Goal: Transaction & Acquisition: Purchase product/service

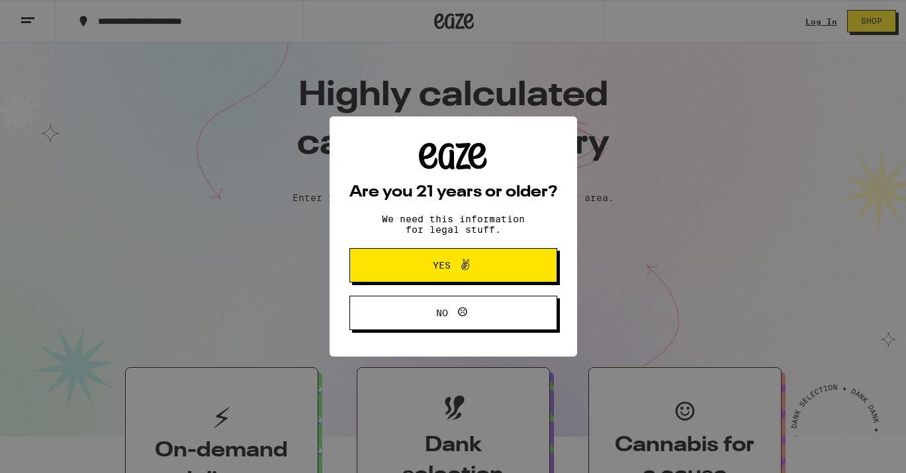
click at [814, 23] on div "Are you 21 years or older? We need this information for legal stuff. Yes No" at bounding box center [453, 236] width 906 height 473
click at [522, 252] on button "Yes" at bounding box center [454, 265] width 208 height 34
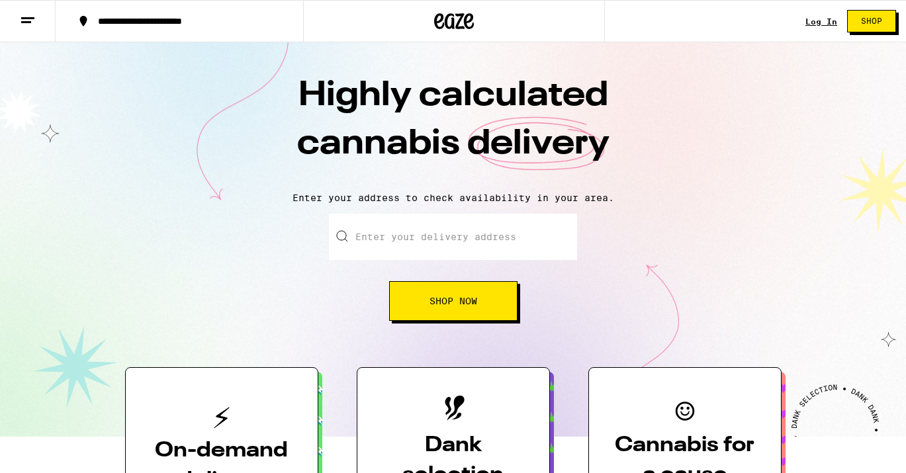
click at [831, 23] on link "Log In" at bounding box center [822, 21] width 32 height 9
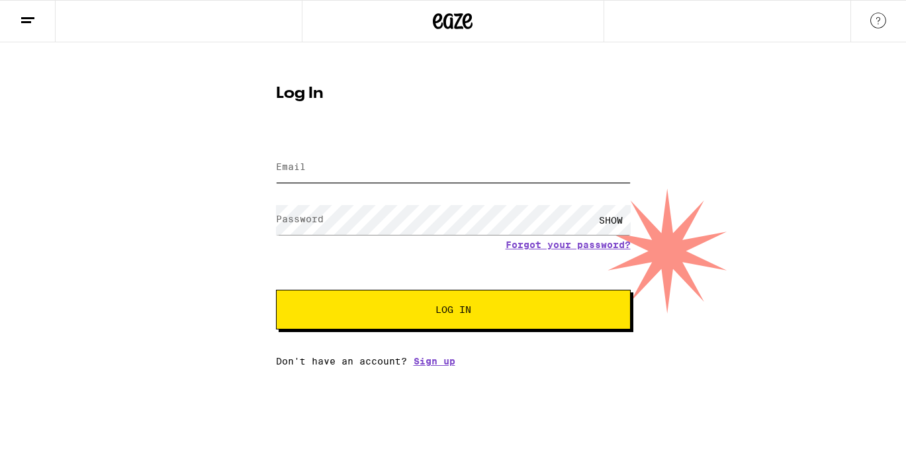
type input "[EMAIL_ADDRESS][DOMAIN_NAME]"
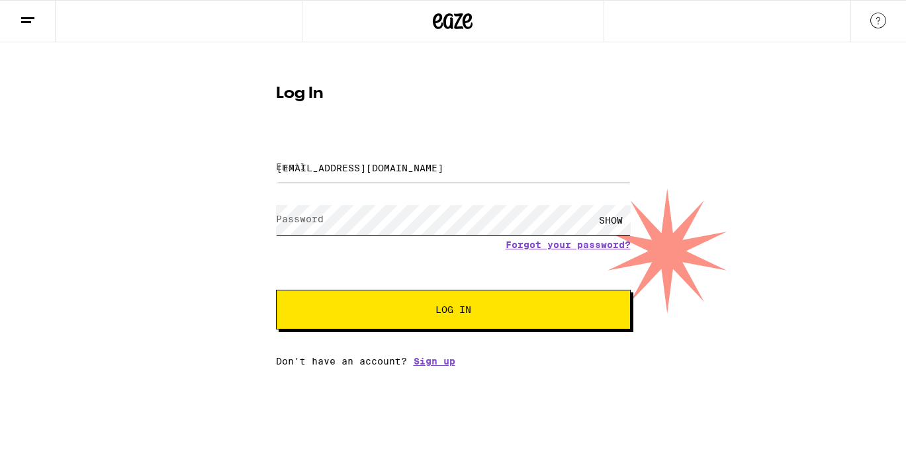
click at [453, 311] on button "Log In" at bounding box center [453, 310] width 355 height 40
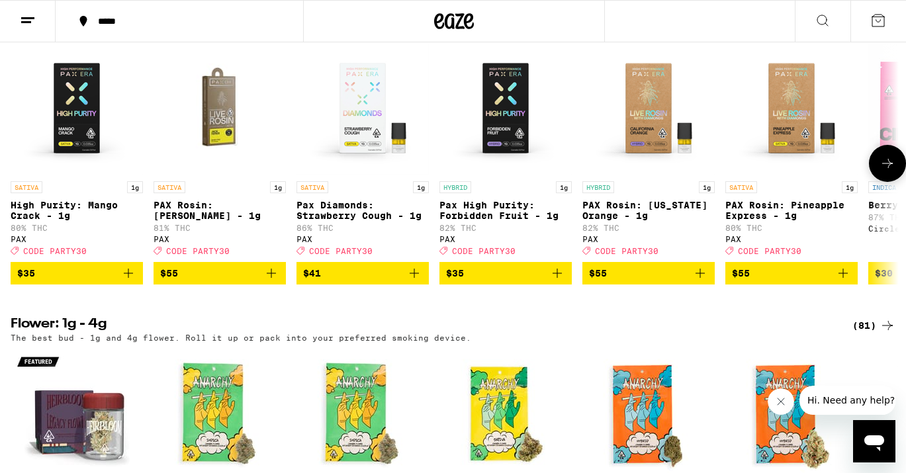
scroll to position [1089, 0]
click at [132, 281] on icon "Add to bag" at bounding box center [128, 273] width 16 height 16
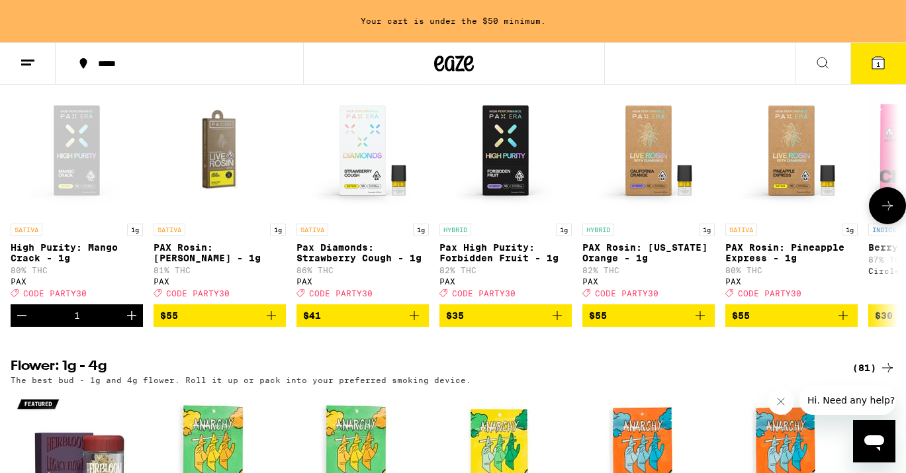
click at [132, 324] on icon "Increment" at bounding box center [132, 316] width 16 height 16
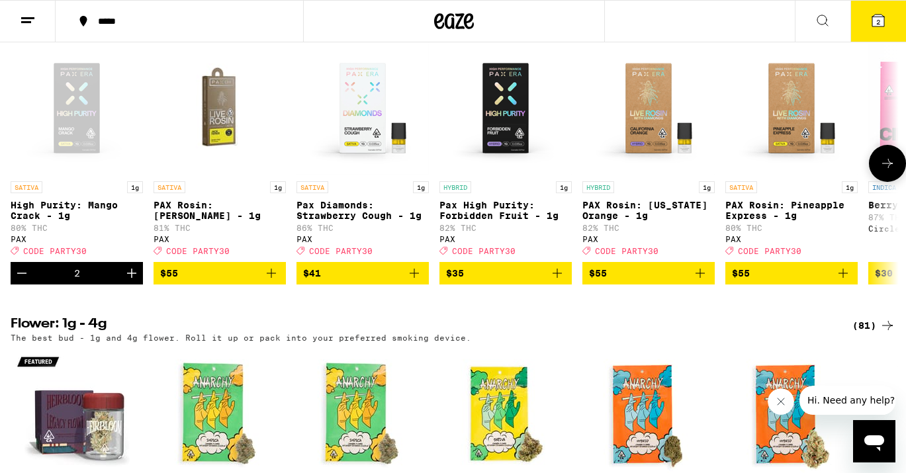
click at [416, 281] on icon "Add to bag" at bounding box center [414, 273] width 16 height 16
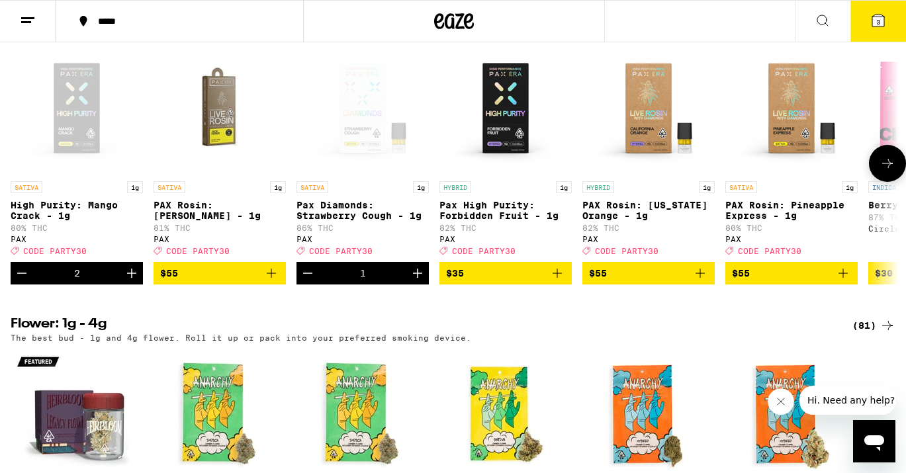
click at [416, 281] on icon "Increment" at bounding box center [418, 273] width 16 height 16
click at [890, 15] on button "4" at bounding box center [879, 21] width 56 height 41
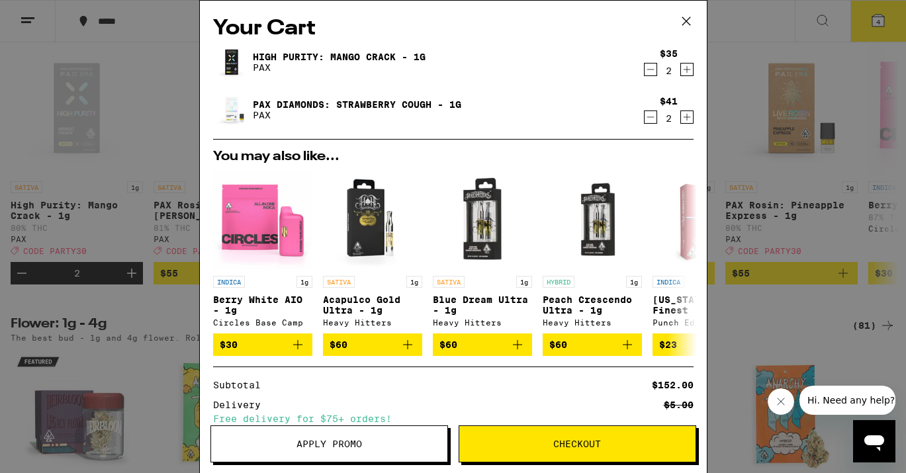
click at [352, 453] on button "Apply Promo" at bounding box center [330, 444] width 238 height 37
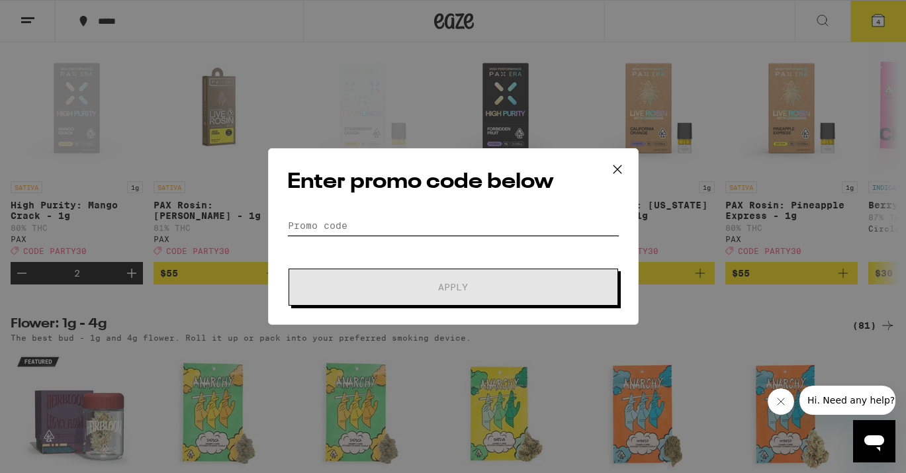
click at [394, 220] on input "Promo Code" at bounding box center [453, 226] width 332 height 20
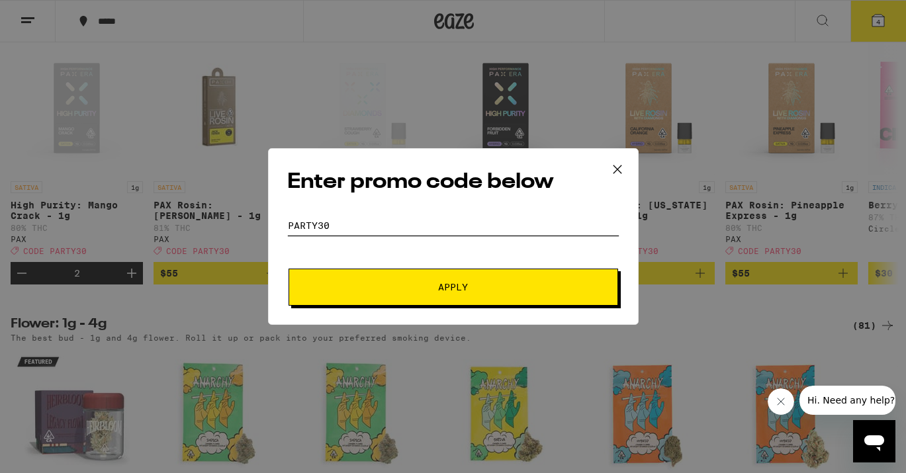
type input "party30"
click at [483, 285] on span "Apply" at bounding box center [453, 287] width 238 height 9
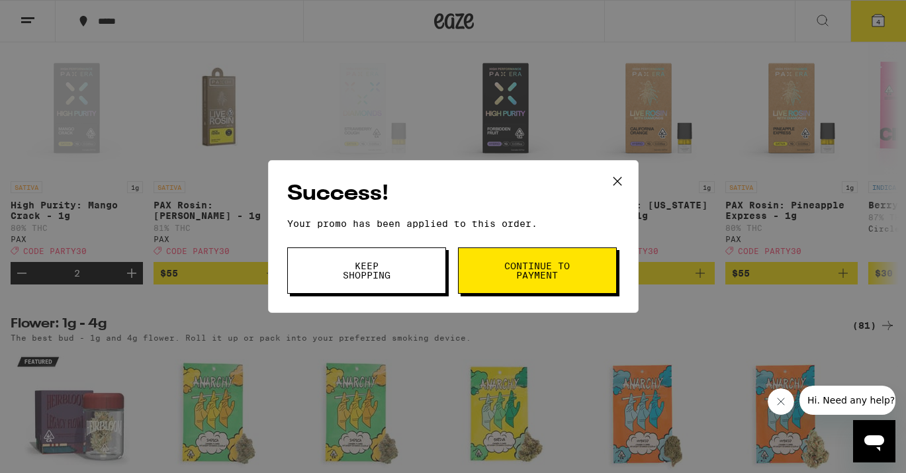
click at [524, 278] on span "Continue to payment" at bounding box center [538, 270] width 68 height 19
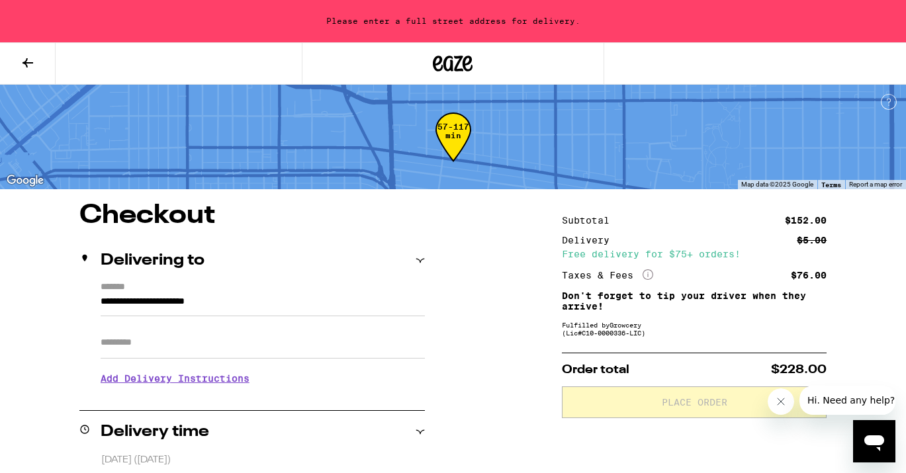
click at [392, 310] on input "**********" at bounding box center [263, 305] width 324 height 23
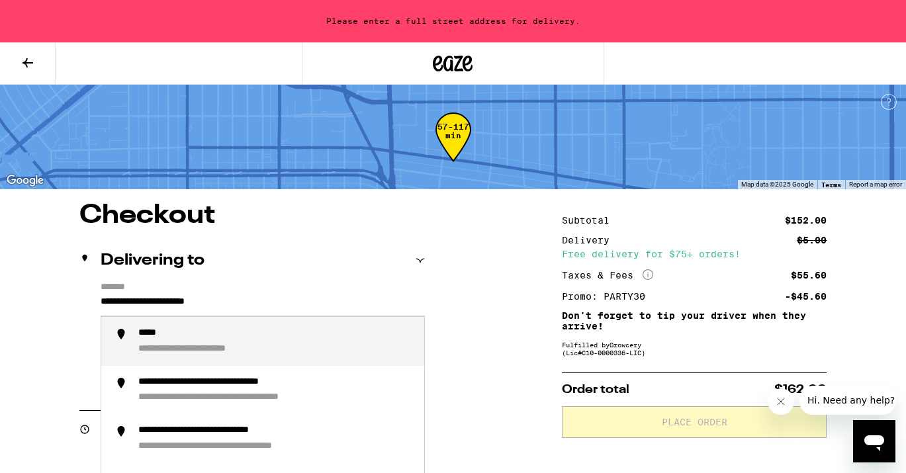
drag, startPoint x: 392, startPoint y: 310, endPoint x: 132, endPoint y: 301, distance: 260.3
click at [132, 301] on input "**********" at bounding box center [263, 305] width 324 height 23
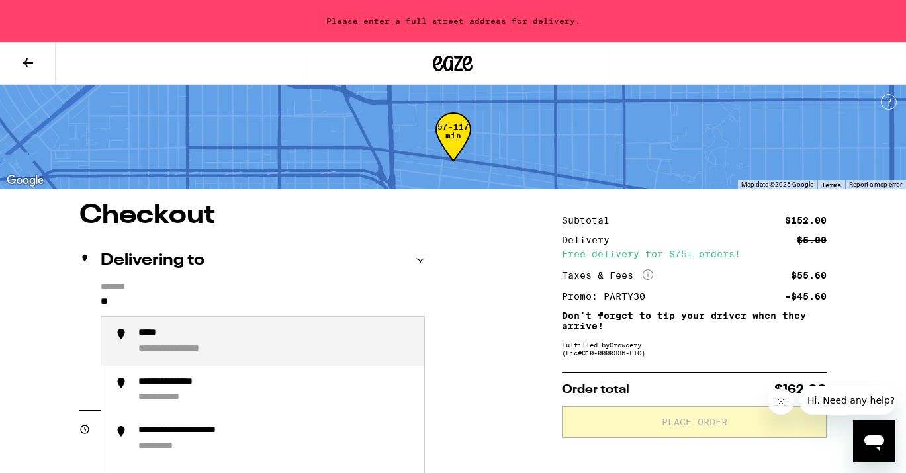
type input "*"
click at [162, 340] on div "**********" at bounding box center [183, 334] width 90 height 12
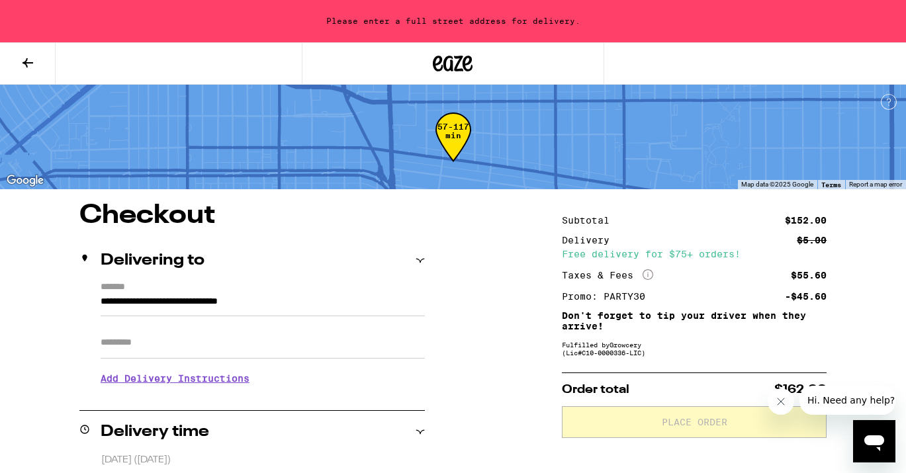
type input "**********"
click at [155, 349] on input "Apt/Suite" at bounding box center [263, 343] width 324 height 32
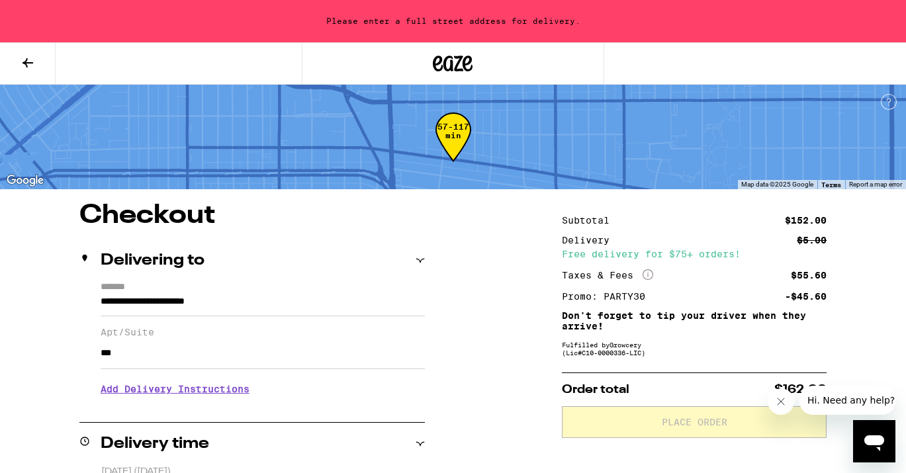
type input "***"
click at [181, 389] on h3 "Add Delivery Instructions" at bounding box center [263, 389] width 324 height 30
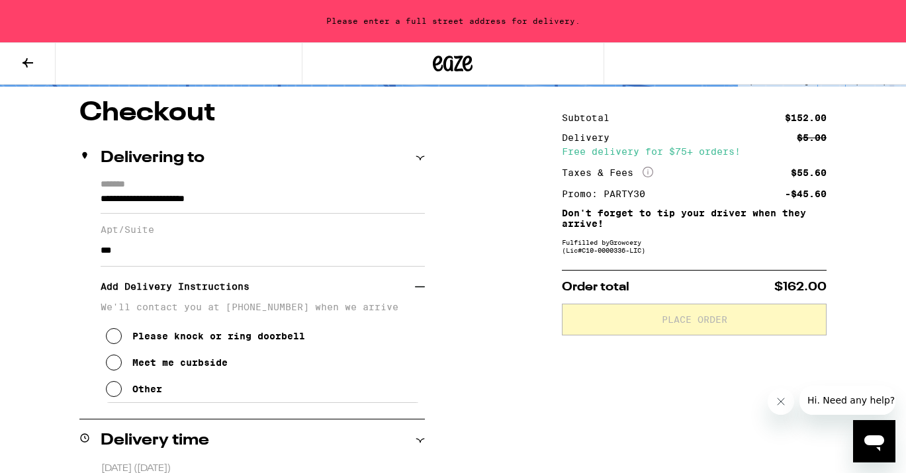
scroll to position [132, 0]
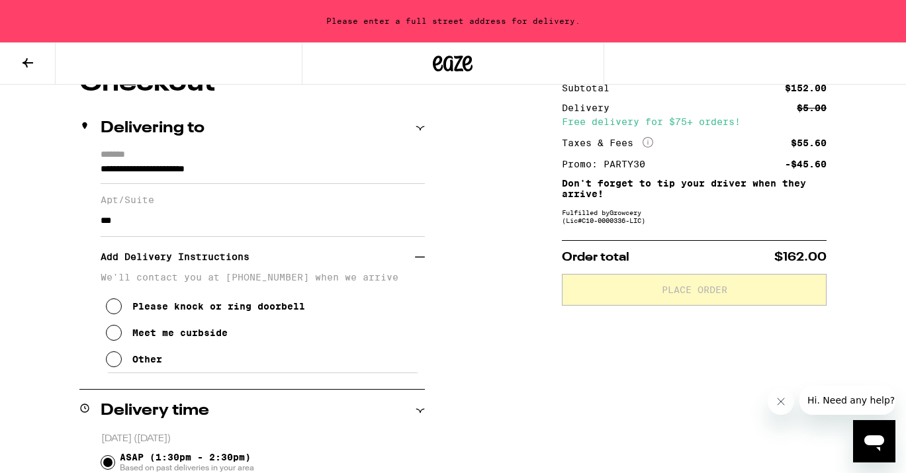
click at [162, 373] on button "Other" at bounding box center [134, 359] width 56 height 26
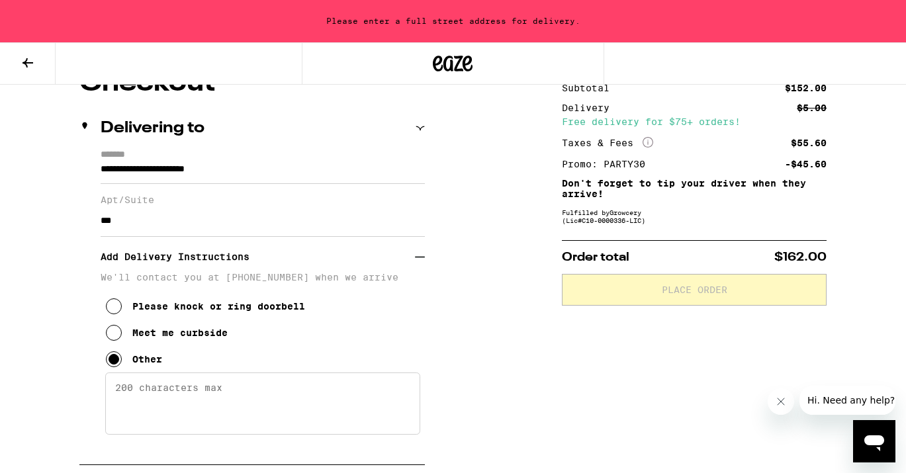
click at [168, 393] on textarea "Enter any other delivery instructions you want driver to know" at bounding box center [262, 404] width 315 height 62
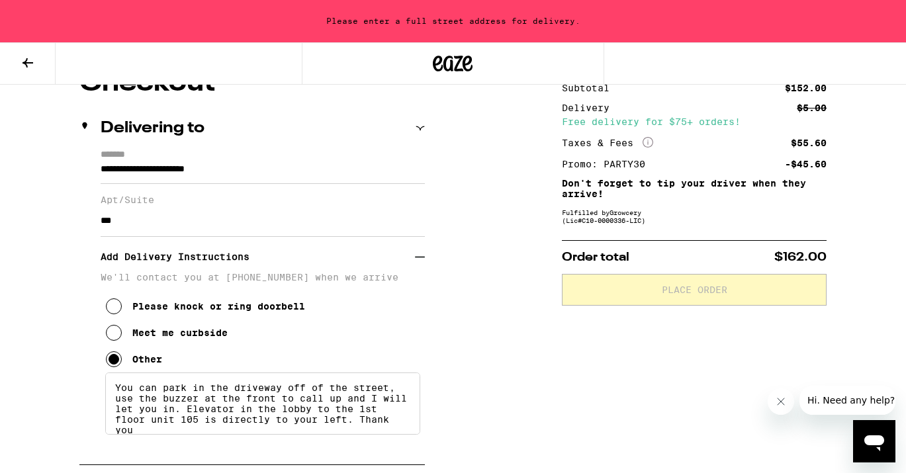
scroll to position [3, 0]
type textarea "You can park in the driveway off of the street, use the buzzer at the front to …"
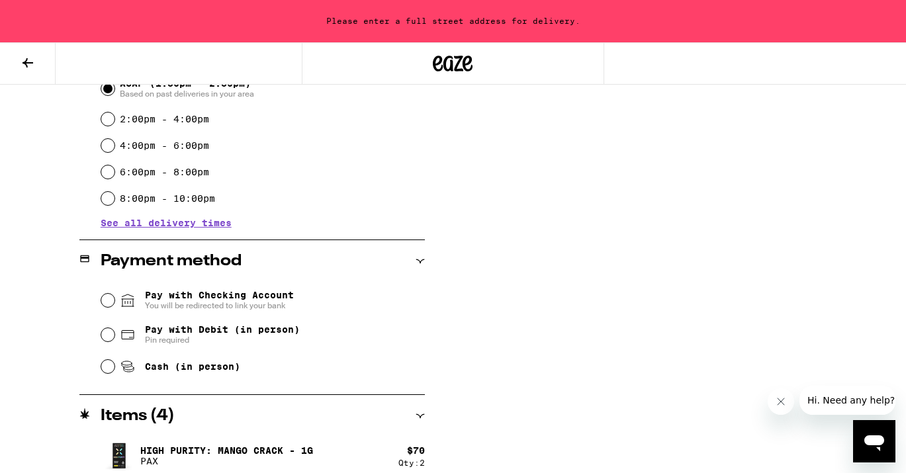
scroll to position [583, 0]
click at [99, 297] on div "Pay with Checking Account You will be redirected to link your bank Pay with Deb…" at bounding box center [252, 331] width 346 height 99
click at [108, 334] on input "Pay with Debit (in person) Pin required" at bounding box center [107, 334] width 13 height 13
radio input "true"
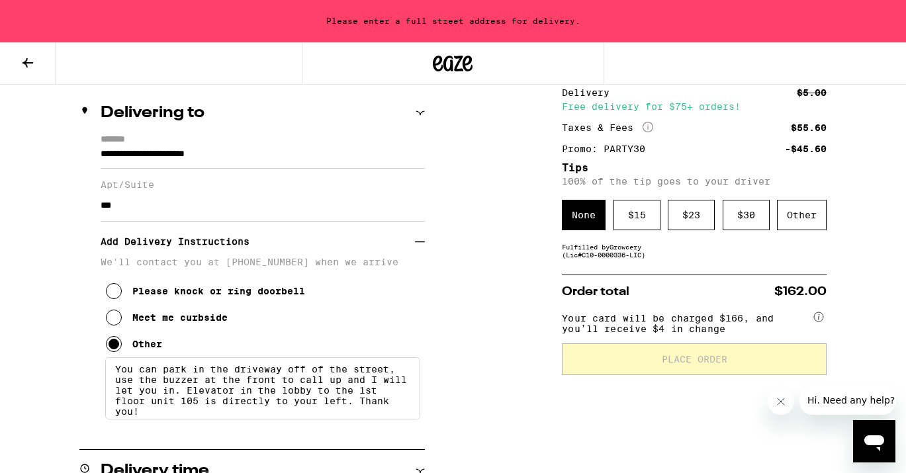
scroll to position [146, 0]
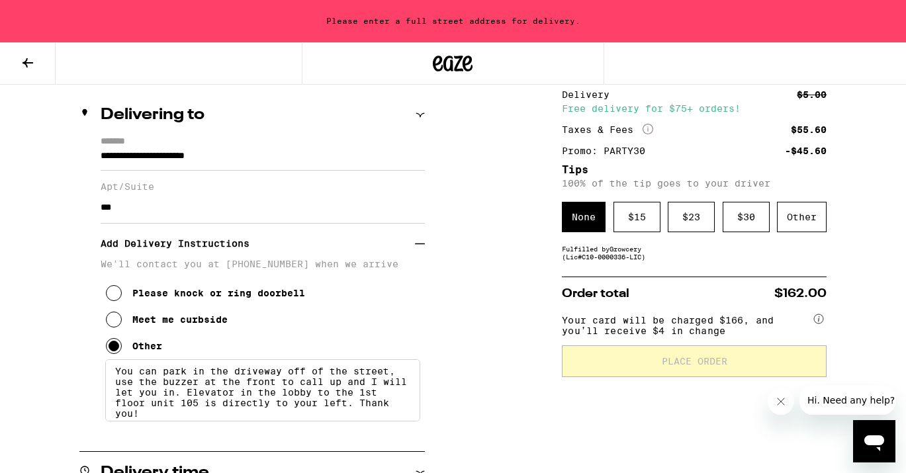
click at [324, 416] on textarea "You can park in the driveway off of the street, use the buzzer at the front to …" at bounding box center [262, 390] width 315 height 62
type textarea "You can park in the driveway off of the street, use the buzzer at the front to …"
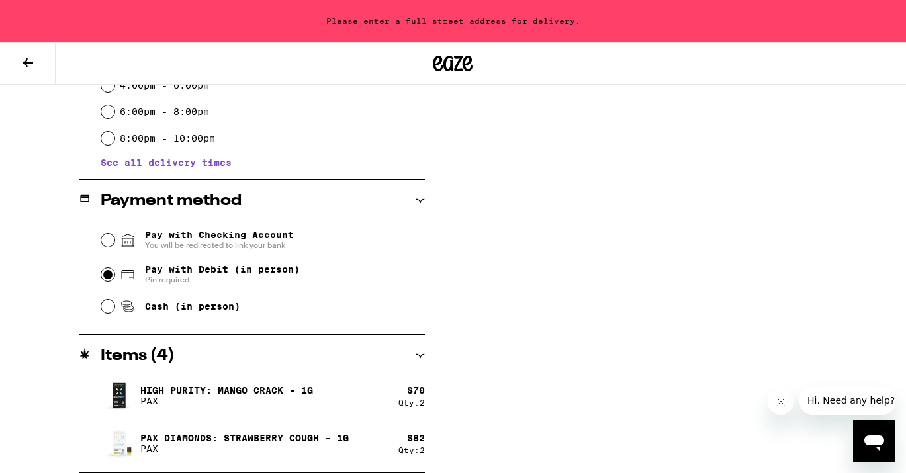
scroll to position [642, 0]
click at [117, 280] on div "Pay with Debit (in person) Pin required" at bounding box center [263, 275] width 324 height 34
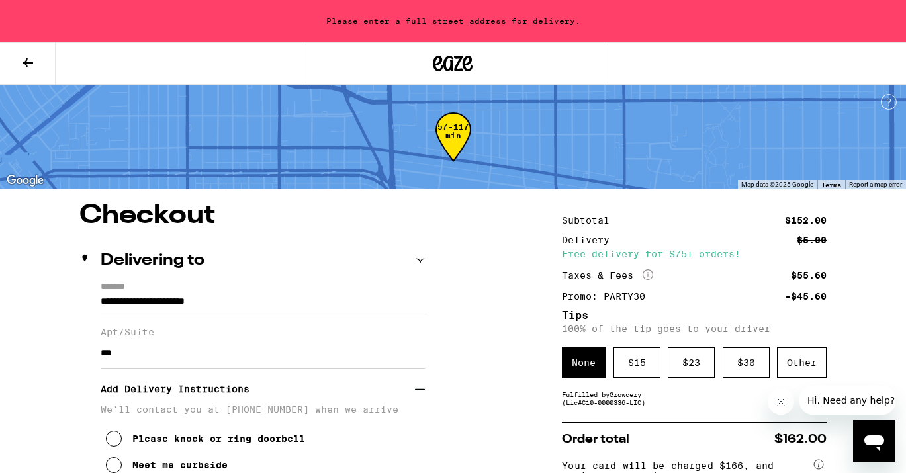
scroll to position [0, 0]
click at [637, 378] on div "$ 15" at bounding box center [637, 363] width 47 height 30
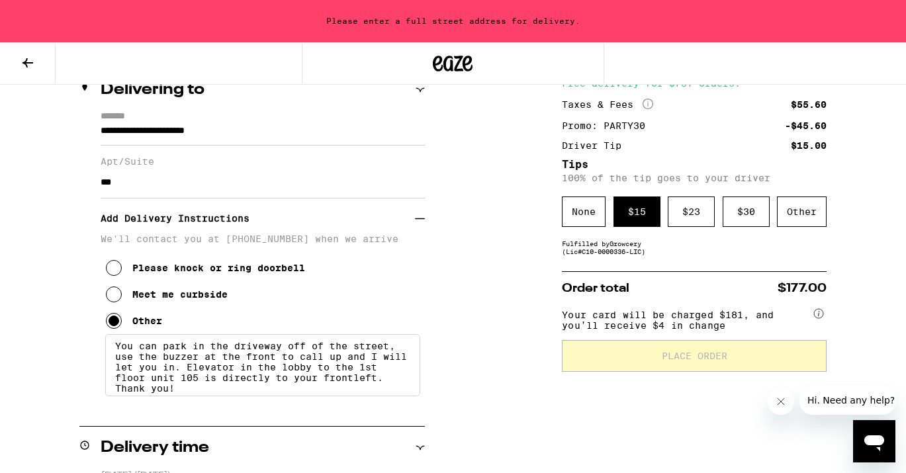
scroll to position [206, 0]
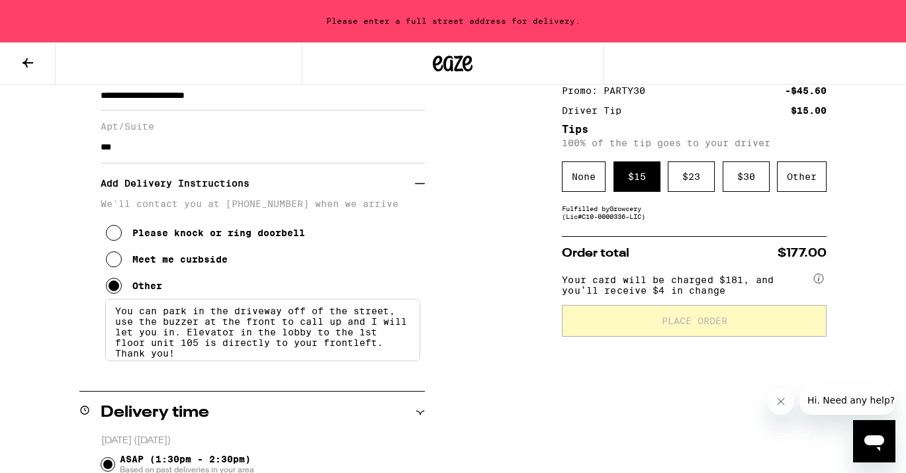
click at [314, 352] on textarea "You can park in the driveway off of the street, use the buzzer at the front to …" at bounding box center [262, 330] width 315 height 62
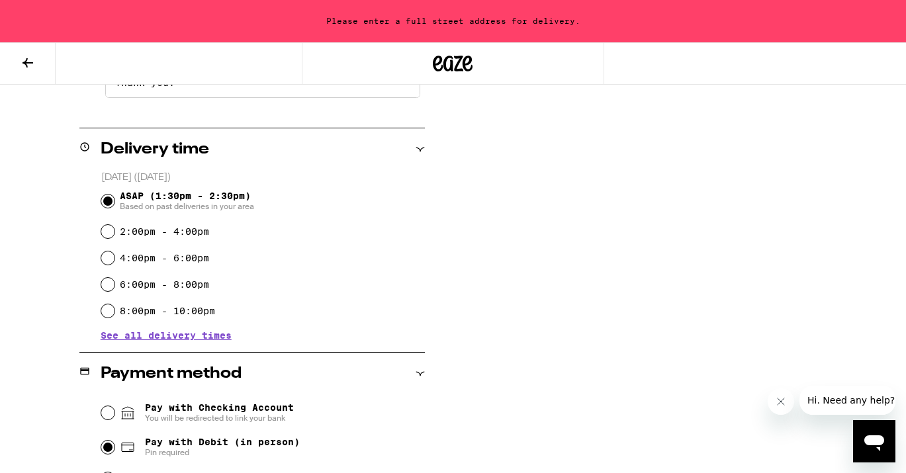
scroll to position [520, 0]
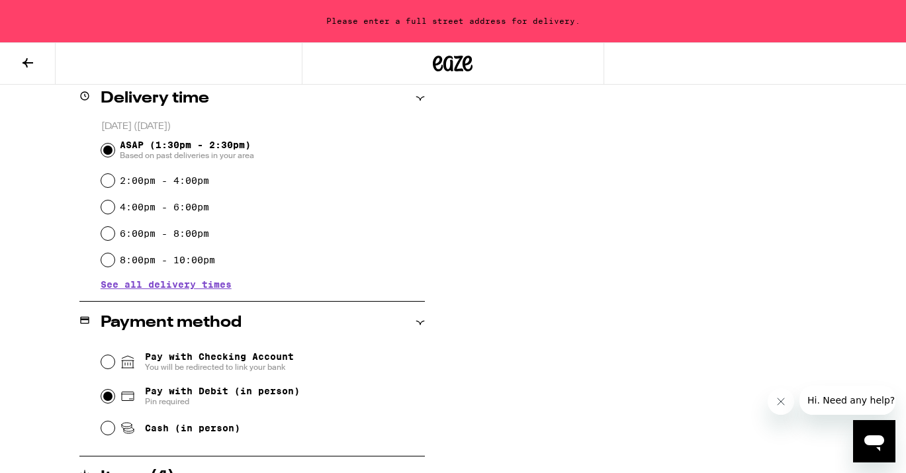
click at [171, 401] on span "Pin required" at bounding box center [222, 402] width 155 height 11
click at [115, 401] on input "Pay with Debit (in person) Pin required" at bounding box center [107, 396] width 13 height 13
click at [101, 150] on fieldset "[DATE] ([DATE]) ASAP (1:30pm - 2:30pm) Based on past deliveries in your area 2:…" at bounding box center [263, 197] width 324 height 154
click at [106, 150] on input "ASAP (1:30pm - 2:30pm) Based on past deliveries in your area" at bounding box center [107, 150] width 13 height 13
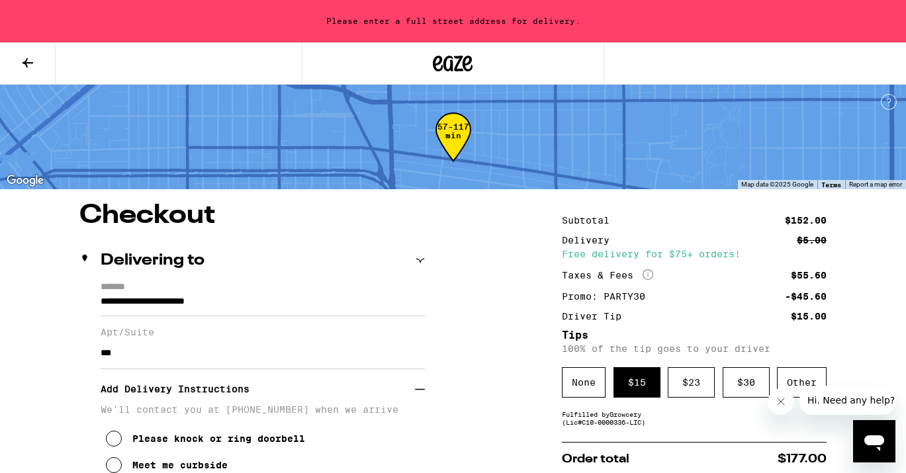
scroll to position [0, 0]
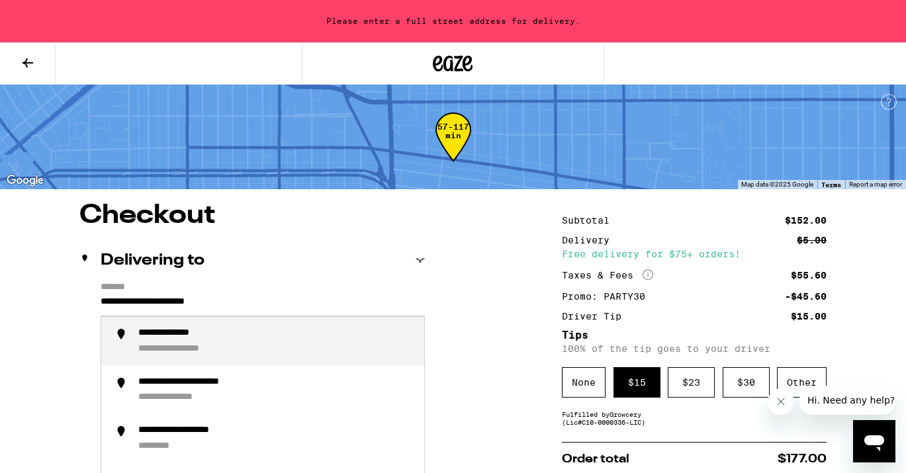
click at [269, 308] on input "**********" at bounding box center [263, 305] width 324 height 23
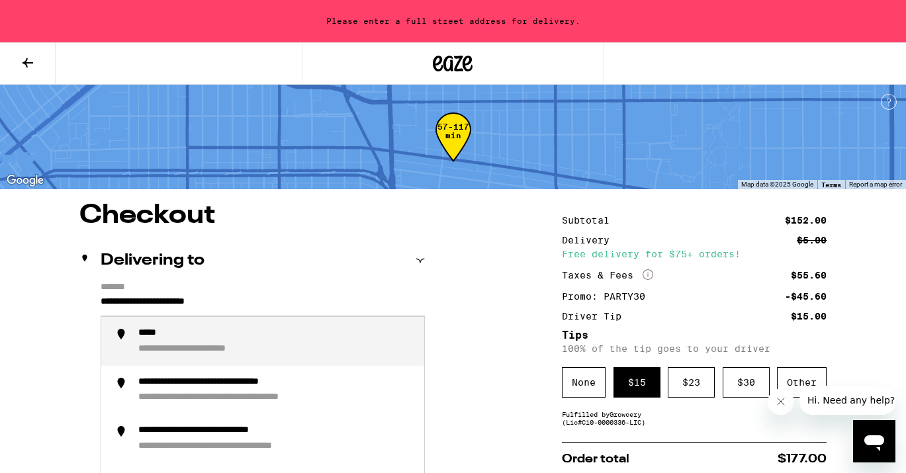
drag, startPoint x: 272, startPoint y: 307, endPoint x: 48, endPoint y: 319, distance: 224.1
click at [261, 289] on label "*******" at bounding box center [263, 288] width 324 height 12
click at [261, 294] on input "**********" at bounding box center [263, 305] width 324 height 23
drag, startPoint x: 258, startPoint y: 297, endPoint x: 67, endPoint y: 300, distance: 191.3
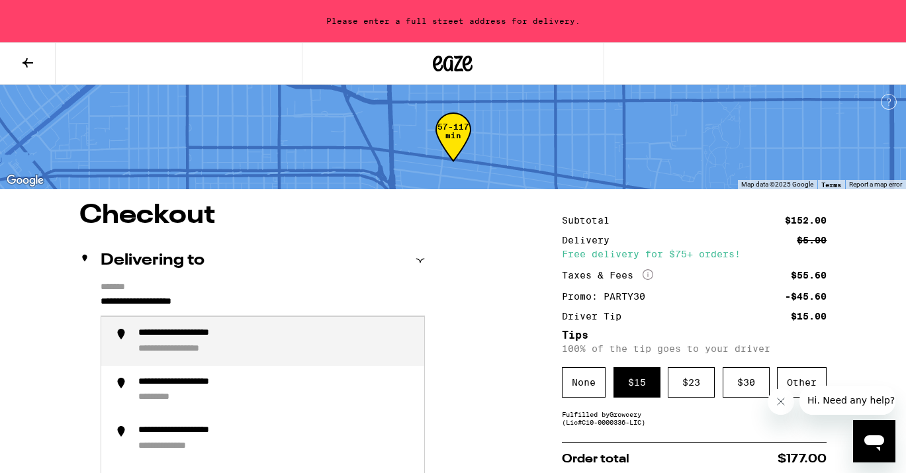
click at [189, 354] on div "**********" at bounding box center [192, 350] width 108 height 12
type input "**********"
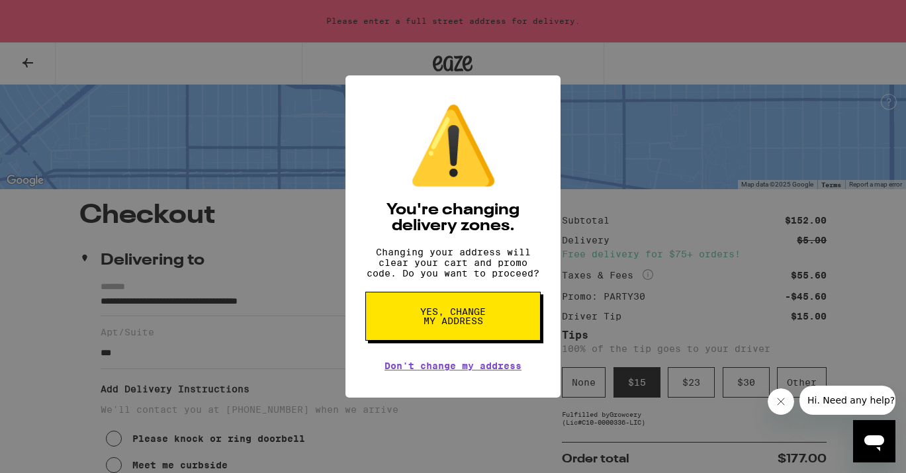
click at [469, 326] on span "Yes, change my address" at bounding box center [453, 316] width 68 height 19
radio input "false"
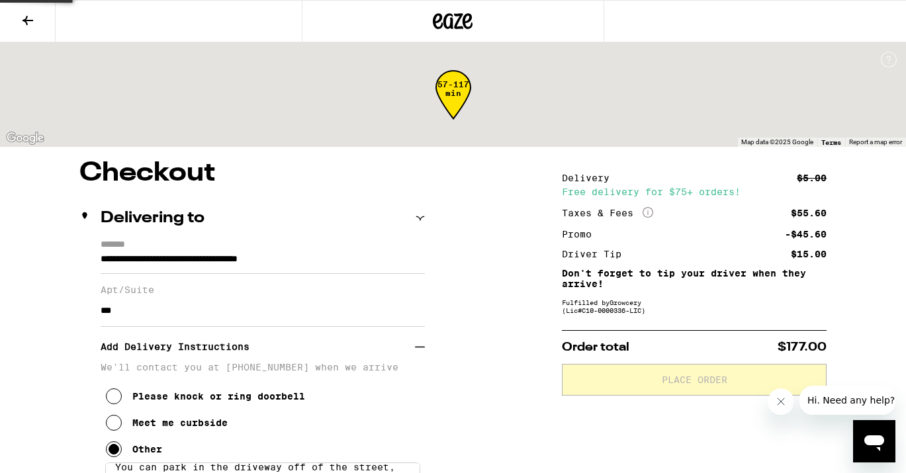
type input "**********"
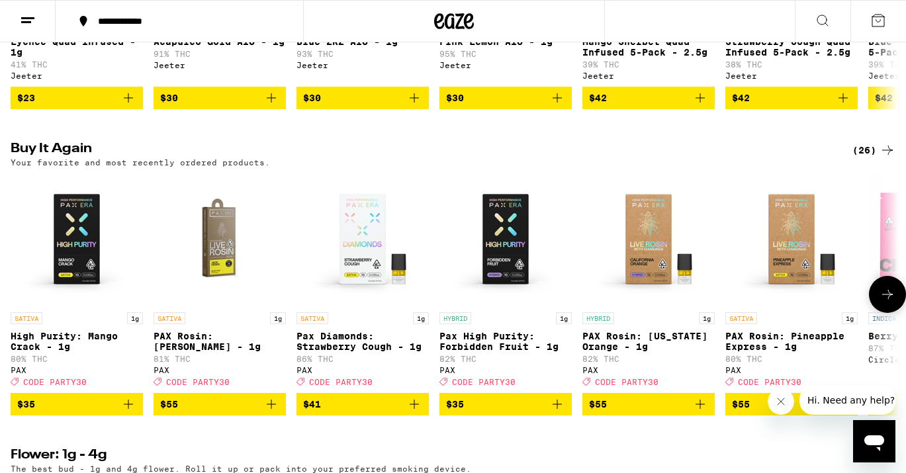
scroll to position [1057, 0]
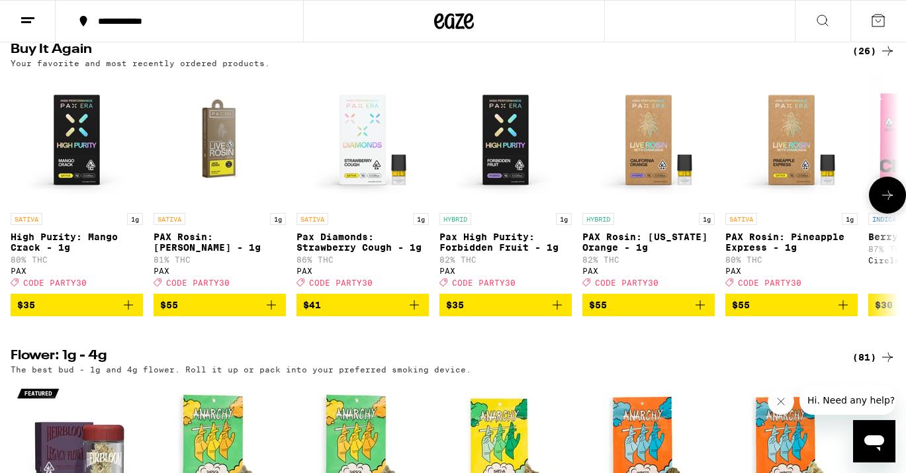
click at [130, 313] on icon "Add to bag" at bounding box center [128, 305] width 16 height 16
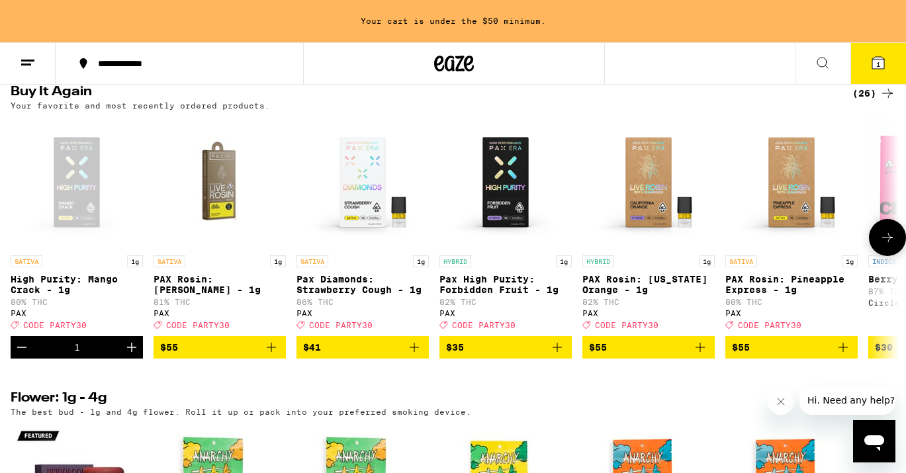
click at [130, 318] on div "PAX" at bounding box center [77, 313] width 132 height 9
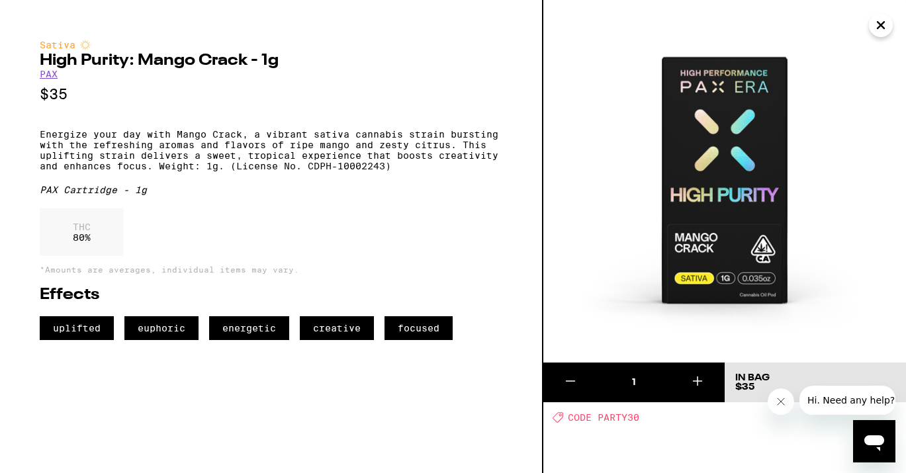
click at [890, 29] on button "Close" at bounding box center [881, 25] width 24 height 24
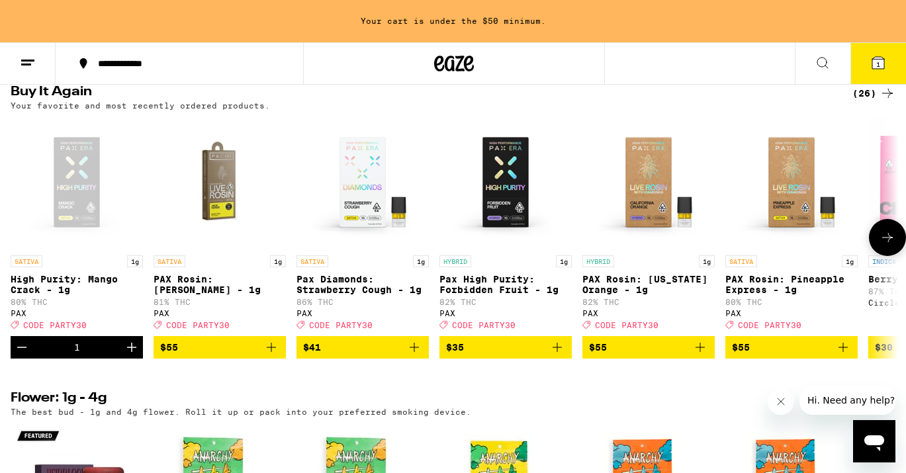
click at [130, 355] on icon "Increment" at bounding box center [132, 348] width 16 height 16
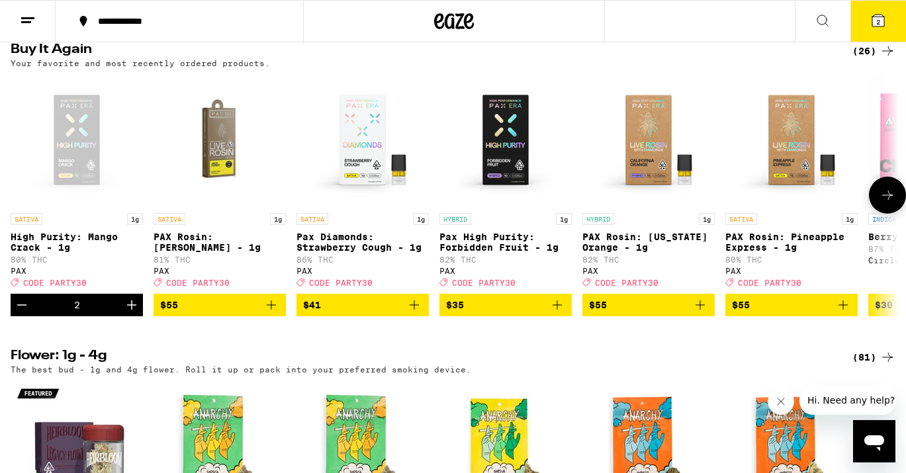
click at [416, 313] on icon "Add to bag" at bounding box center [414, 305] width 16 height 16
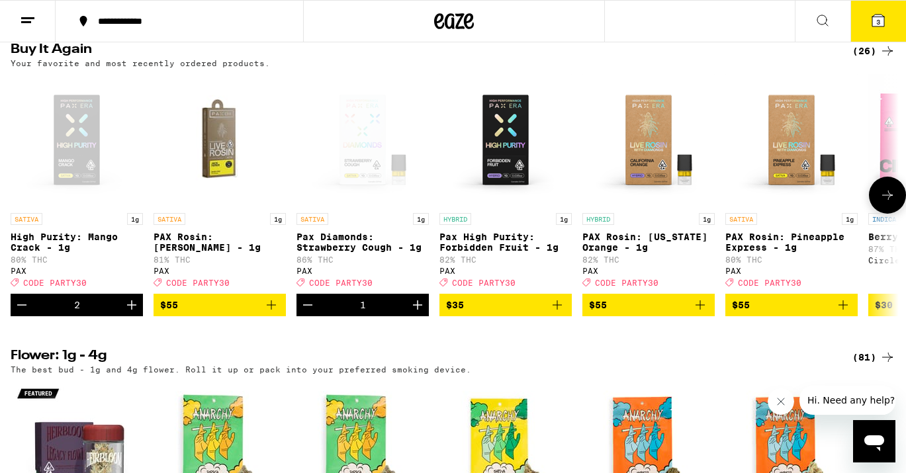
click at [416, 313] on icon "Increment" at bounding box center [418, 305] width 16 height 16
click at [887, 17] on button "4" at bounding box center [879, 21] width 56 height 41
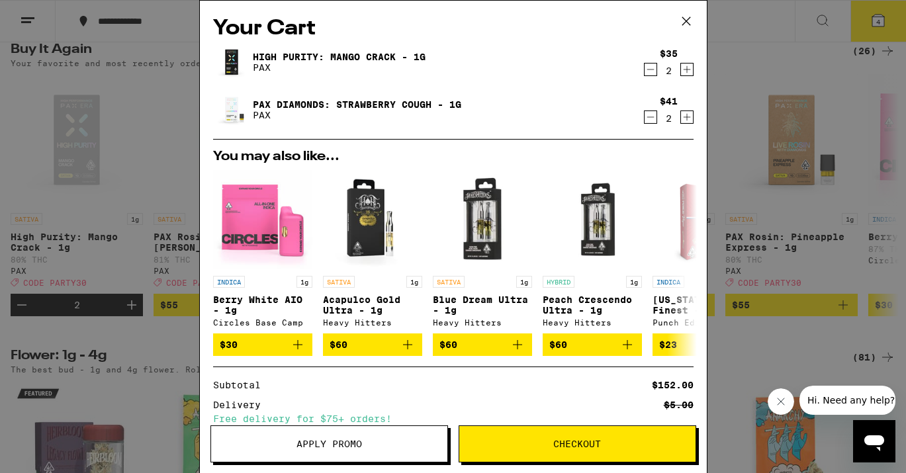
click at [377, 441] on span "Apply Promo" at bounding box center [329, 444] width 236 height 9
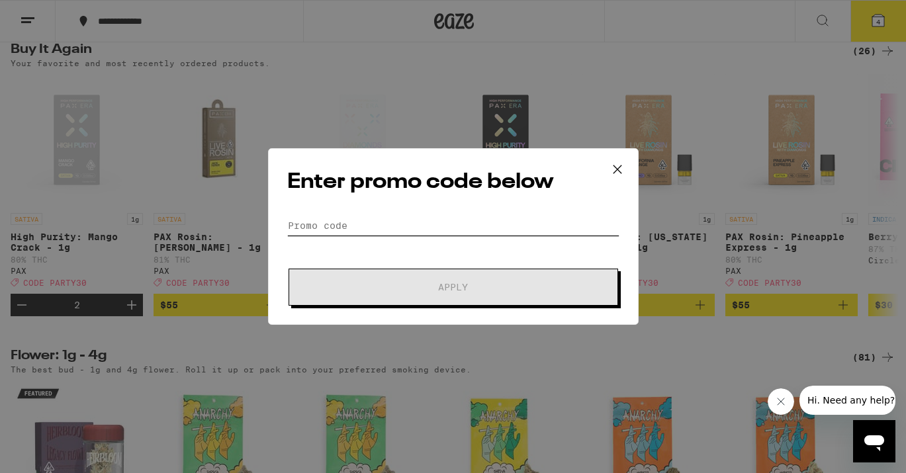
click at [346, 216] on input "Promo Code" at bounding box center [453, 226] width 332 height 20
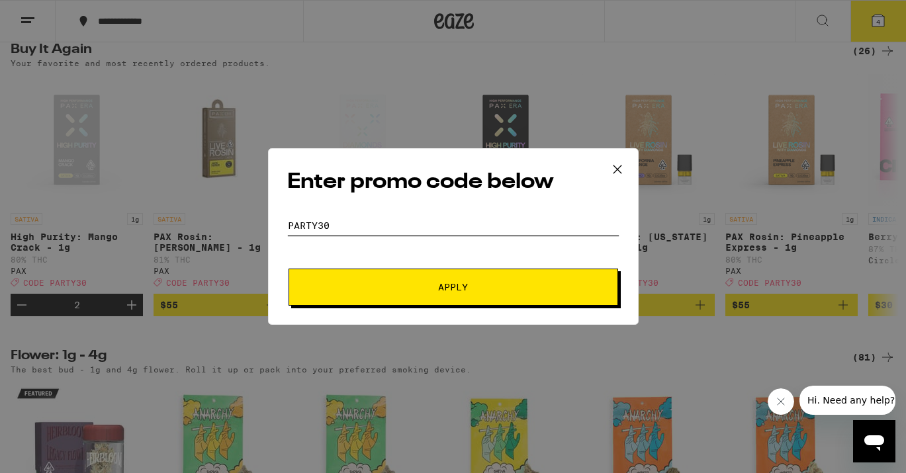
type input "party30"
click at [453, 287] on button "Apply" at bounding box center [454, 287] width 330 height 37
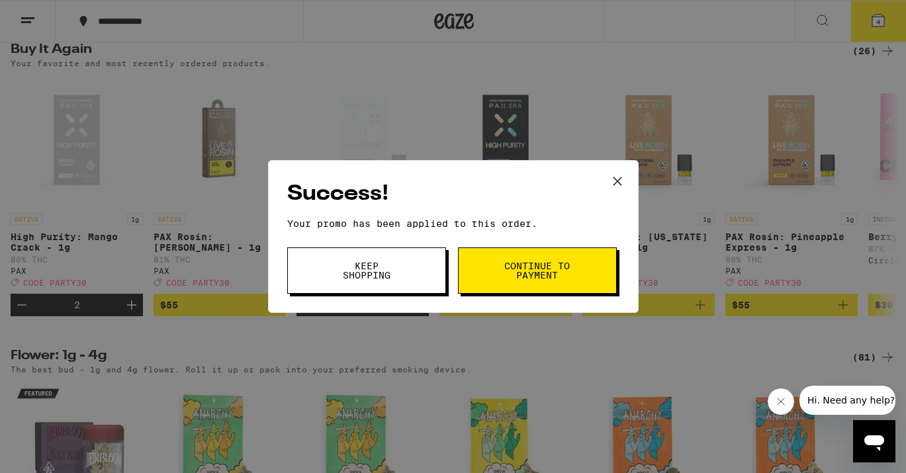
click at [579, 278] on button "Continue to payment" at bounding box center [537, 271] width 159 height 46
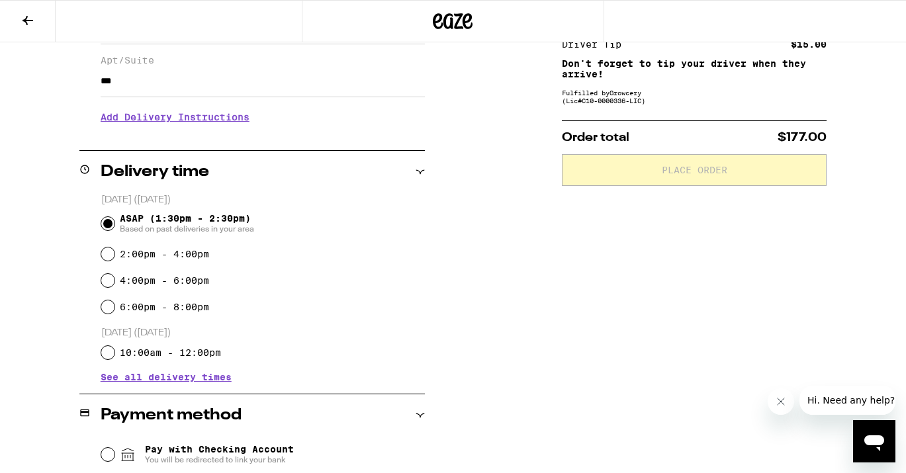
scroll to position [231, 0]
click at [207, 131] on h3 "Add Delivery Instructions" at bounding box center [263, 116] width 324 height 30
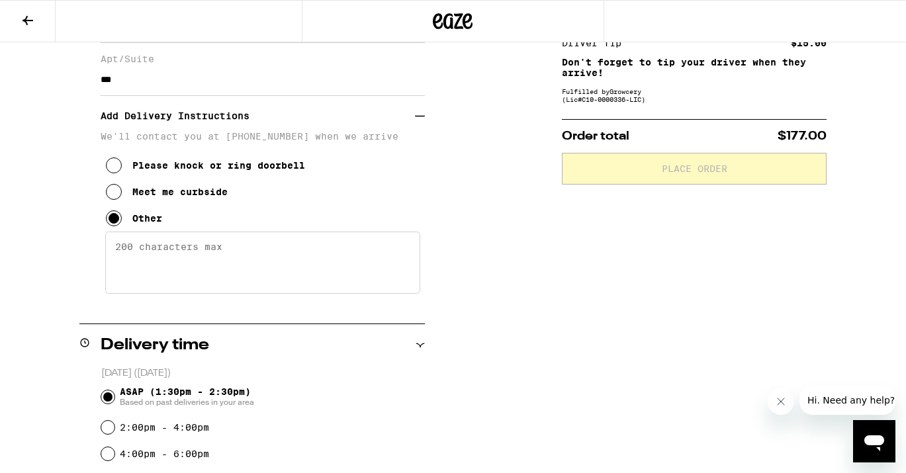
click at [170, 246] on textarea "Enter any other delivery instructions you want driver to know" at bounding box center [262, 263] width 315 height 62
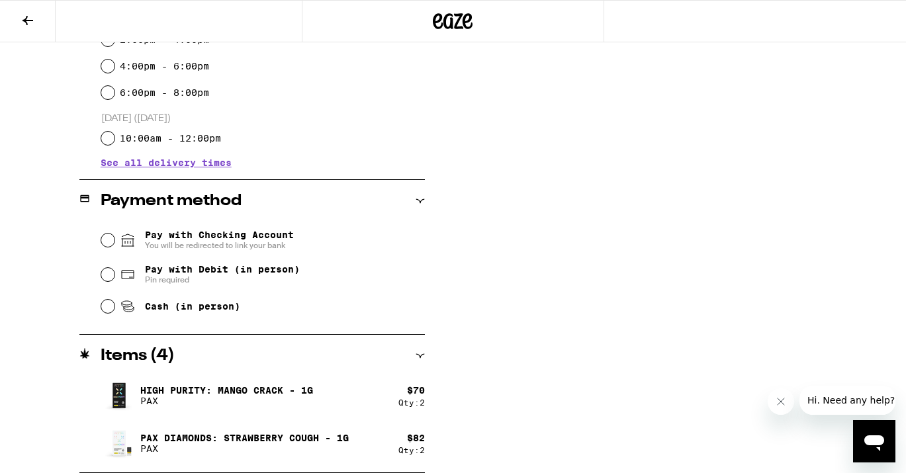
scroll to position [619, 0]
type textarea "Park in the driveway off the street, use the buzzer to call up and I will let y…"
click at [111, 274] on input "Pay with Debit (in person) Pin required" at bounding box center [107, 274] width 13 height 13
radio input "true"
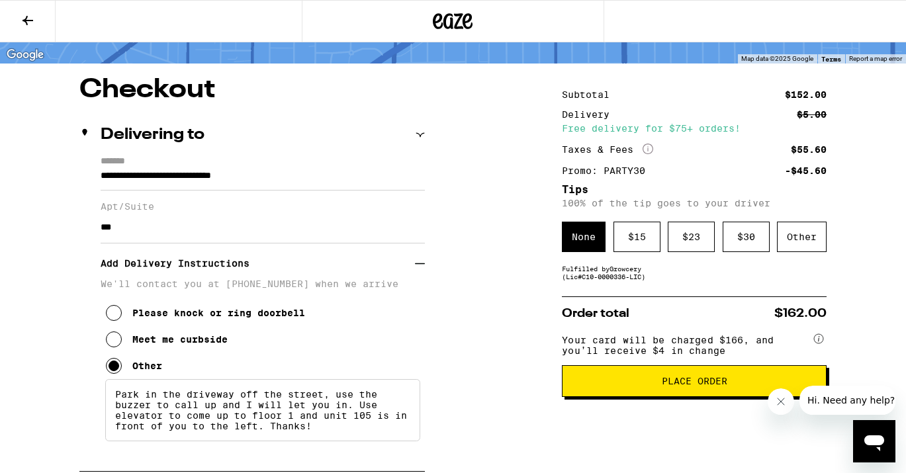
scroll to position [47, 0]
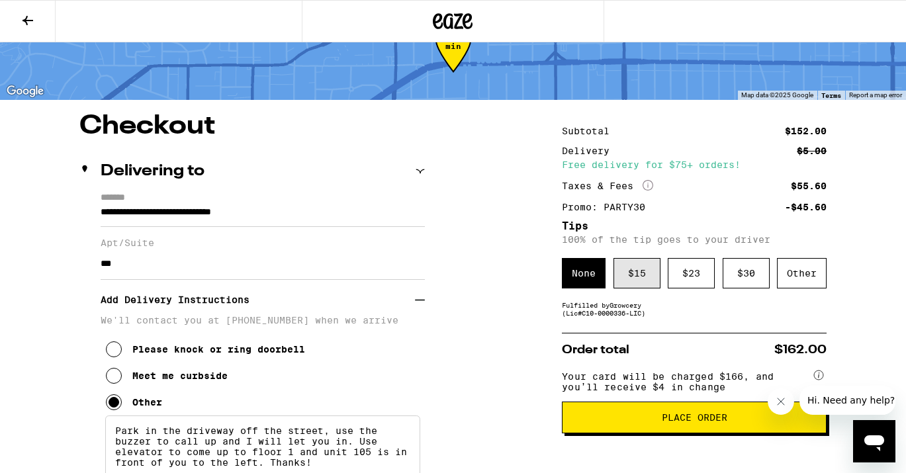
click at [638, 270] on div "$ 15" at bounding box center [637, 273] width 47 height 30
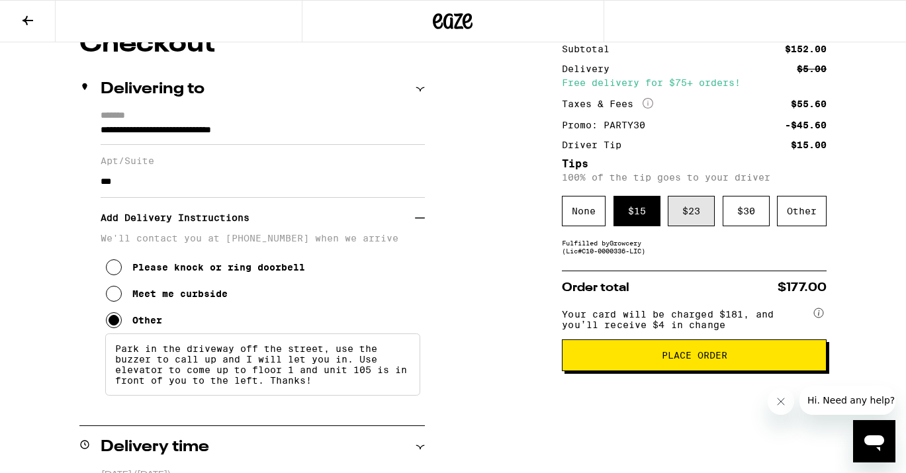
scroll to position [140, 0]
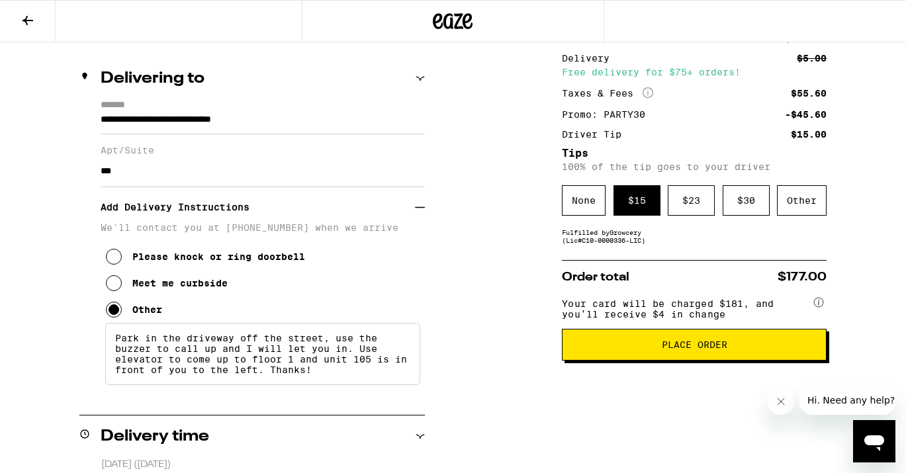
click at [692, 350] on span "Place Order" at bounding box center [695, 344] width 66 height 9
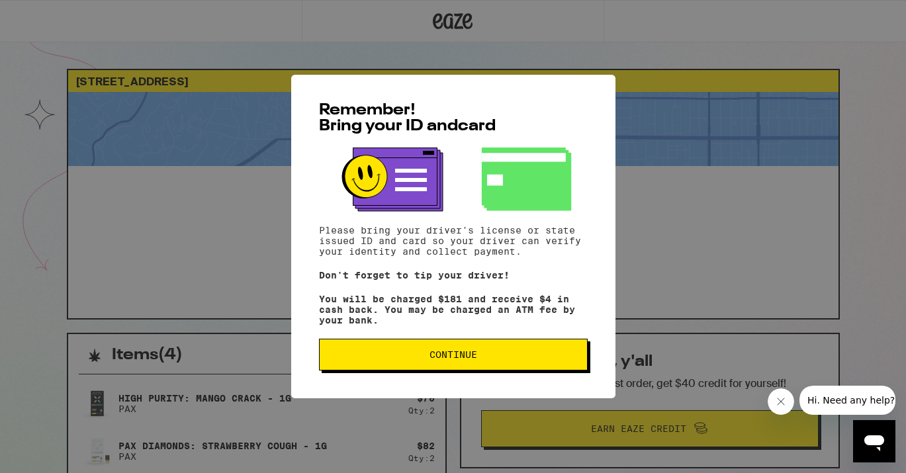
click at [543, 347] on button "Continue" at bounding box center [453, 355] width 269 height 32
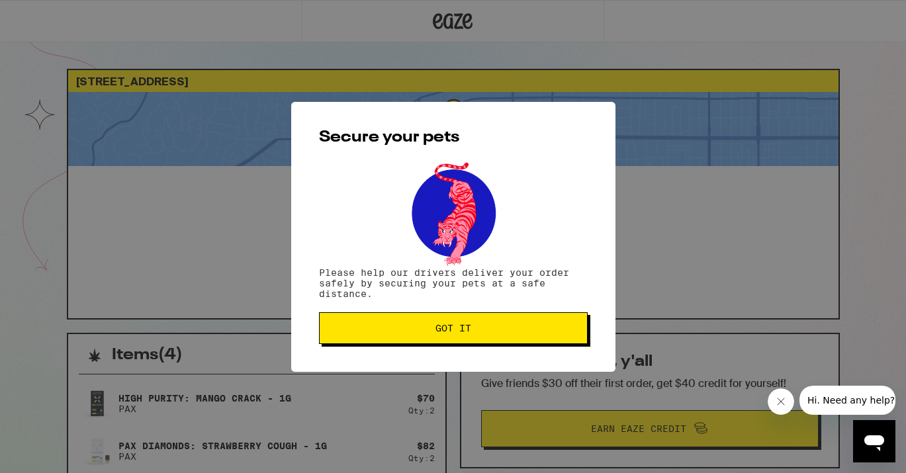
click at [539, 338] on button "Got it" at bounding box center [453, 328] width 269 height 32
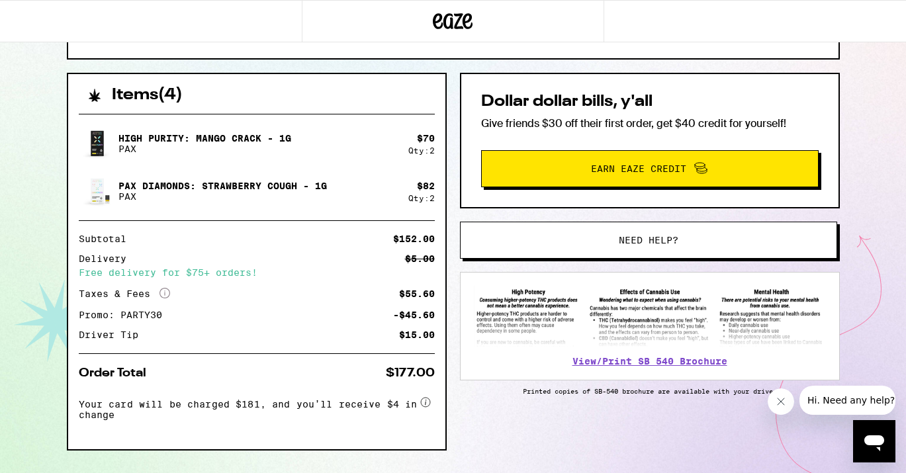
scroll to position [273, 0]
